Goal: Task Accomplishment & Management: Use online tool/utility

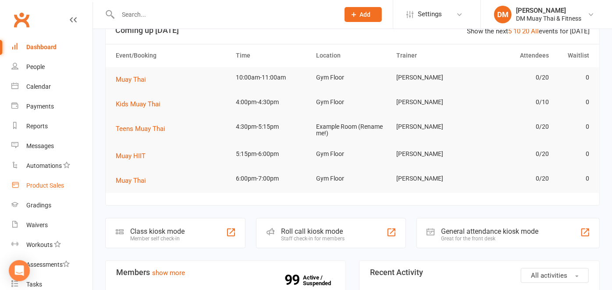
scroll to position [44, 0]
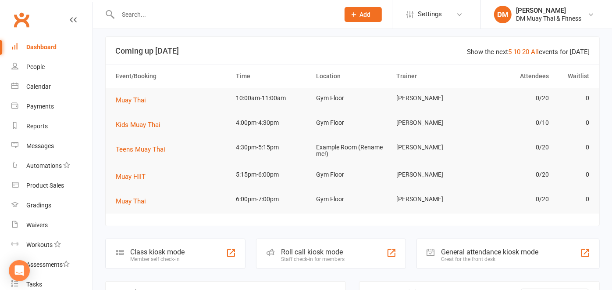
scroll to position [146, 0]
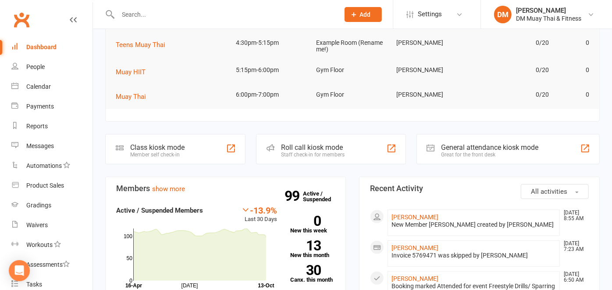
click at [316, 143] on div "Roll call kiosk mode" at bounding box center [313, 147] width 64 height 8
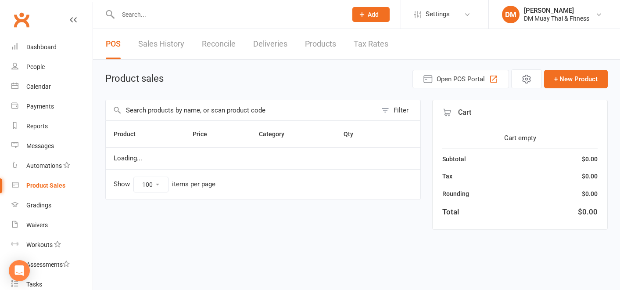
select select "100"
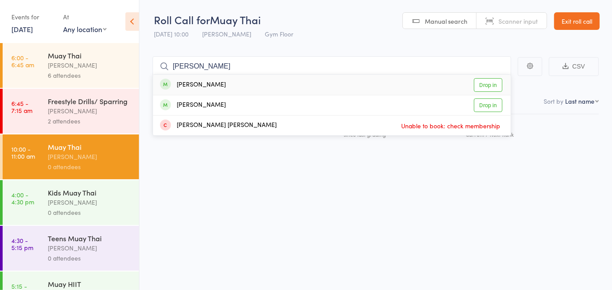
type input "[PERSON_NAME]"
click at [226, 87] on div "[PERSON_NAME]" at bounding box center [193, 85] width 66 height 10
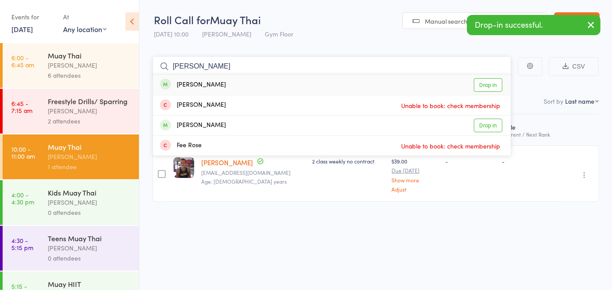
type input "[PERSON_NAME]"
click at [218, 83] on div "[PERSON_NAME] Drop in" at bounding box center [332, 85] width 358 height 20
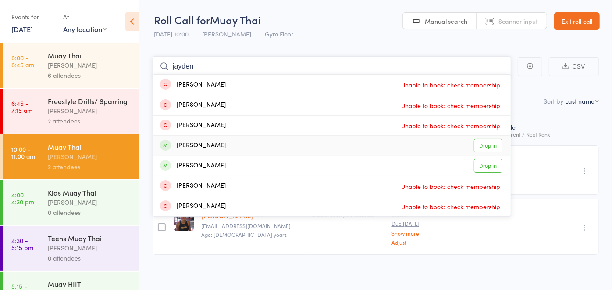
type input "jayden"
click at [215, 145] on div "[PERSON_NAME] Drop in" at bounding box center [332, 146] width 358 height 20
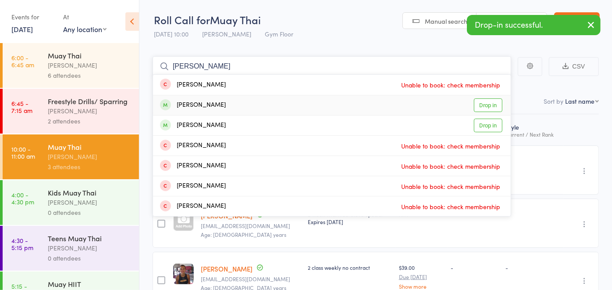
type input "[PERSON_NAME]"
click at [267, 100] on div "[PERSON_NAME] Drop in" at bounding box center [332, 105] width 358 height 20
